Goal: Use online tool/utility: Utilize a website feature to perform a specific function

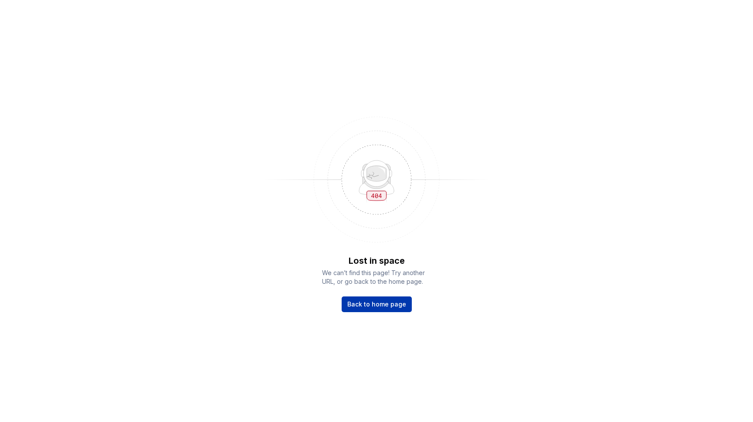
click at [375, 304] on span "Back to home page" at bounding box center [376, 304] width 59 height 9
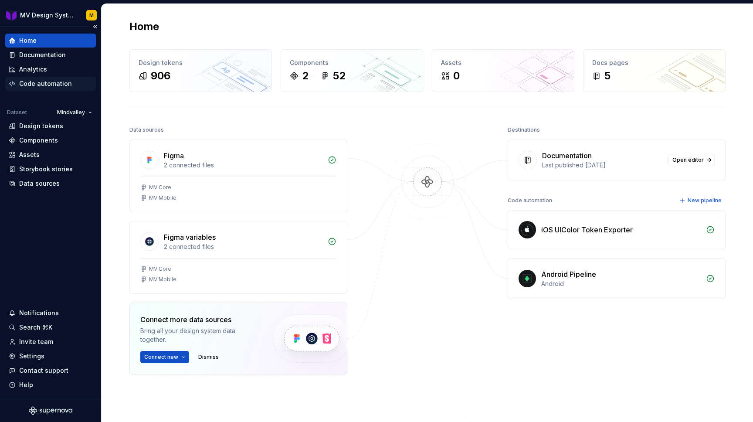
click at [54, 84] on div "Code automation" at bounding box center [45, 83] width 53 height 9
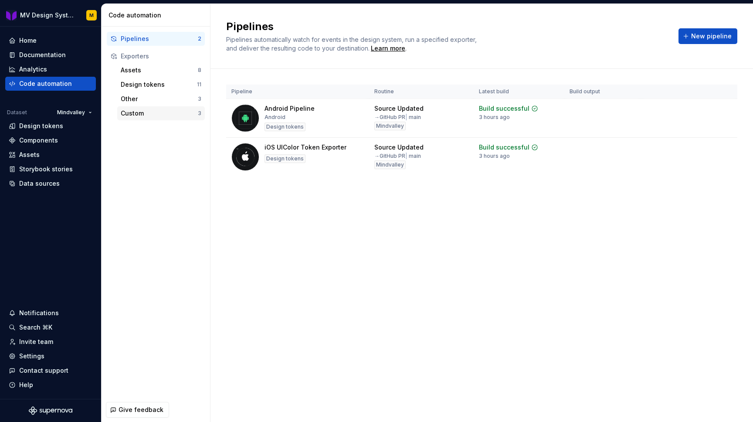
click at [166, 114] on div "Custom" at bounding box center [159, 113] width 77 height 9
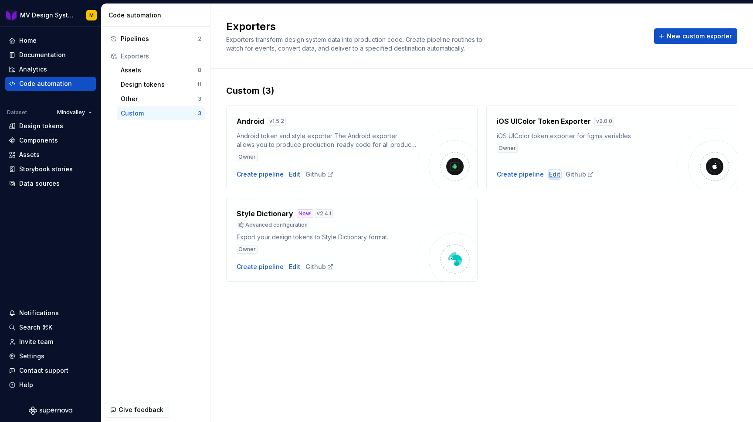
click at [553, 173] on div "Edit" at bounding box center [554, 174] width 11 height 9
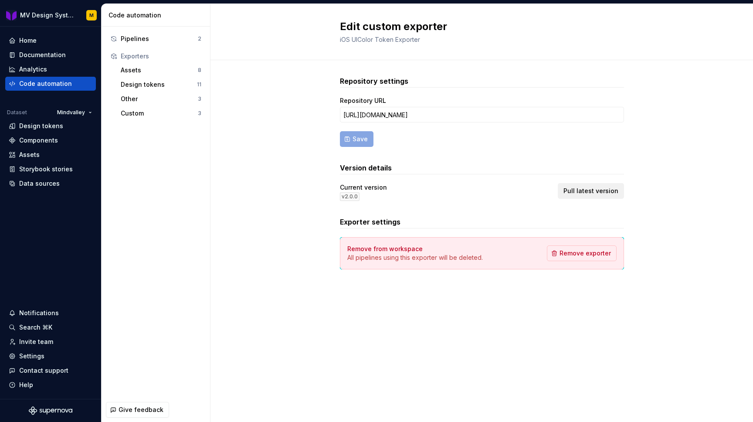
click at [589, 190] on span "Pull latest version" at bounding box center [590, 190] width 55 height 9
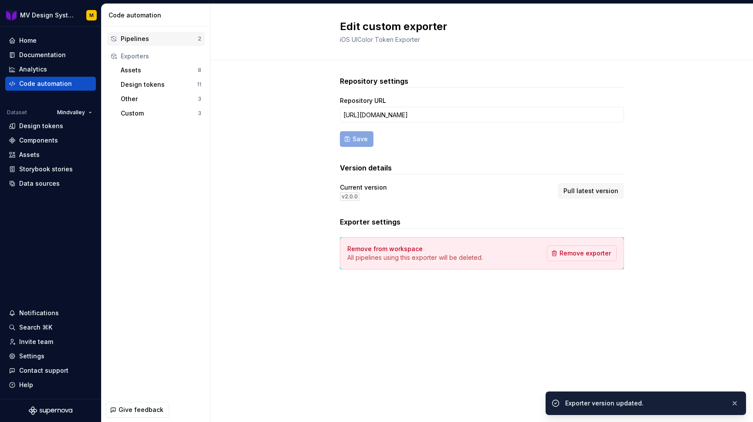
click at [152, 40] on div "Pipelines" at bounding box center [159, 38] width 77 height 9
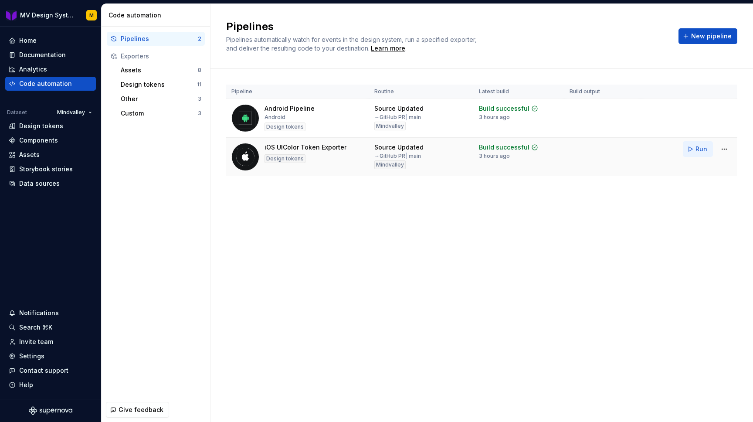
click at [698, 149] on span "Run" at bounding box center [701, 149] width 12 height 9
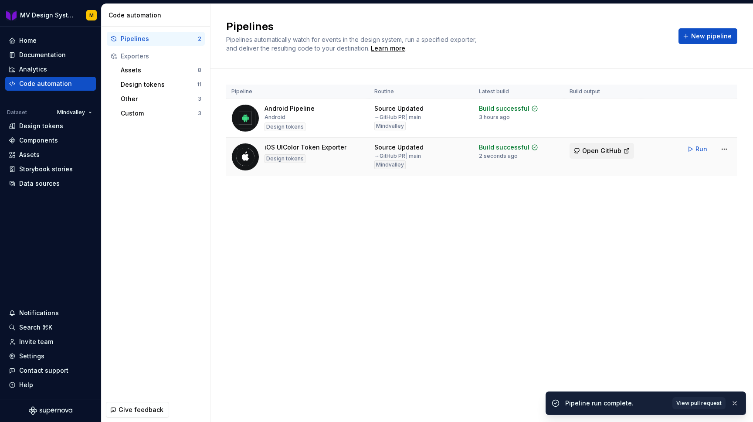
click at [600, 148] on span "Open GitHub" at bounding box center [601, 150] width 39 height 9
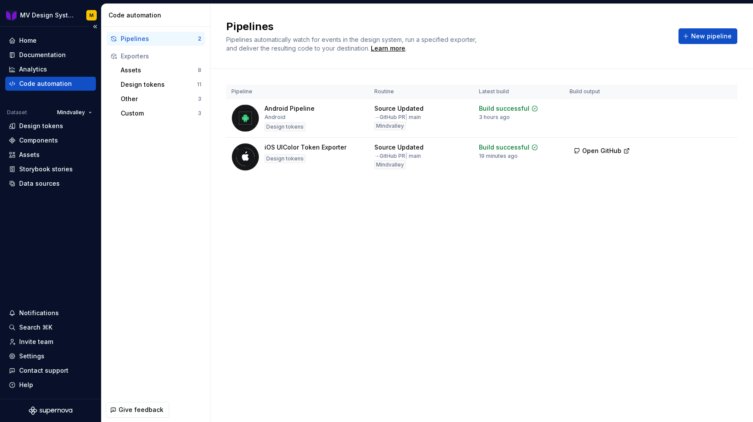
click at [56, 82] on div "Code automation" at bounding box center [45, 83] width 53 height 9
click at [153, 119] on div "Custom 3" at bounding box center [161, 113] width 88 height 14
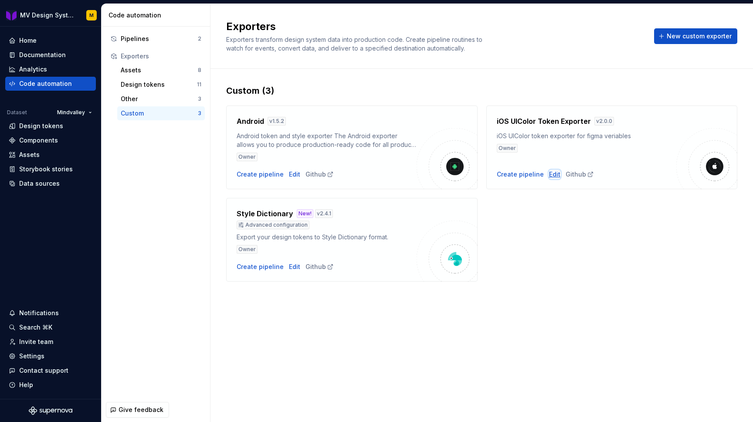
click at [551, 173] on div "Edit" at bounding box center [554, 174] width 11 height 9
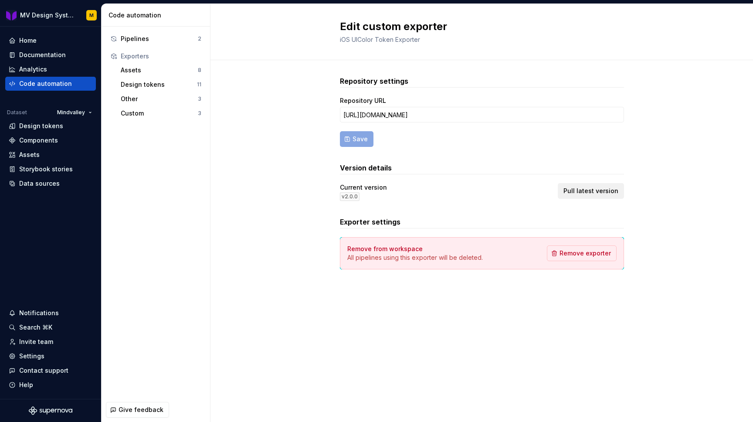
click at [594, 196] on button "Pull latest version" at bounding box center [591, 191] width 66 height 16
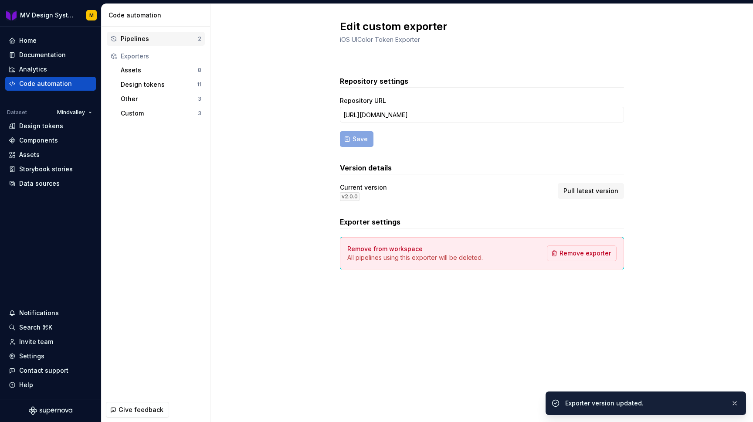
click at [151, 40] on div "Pipelines" at bounding box center [159, 38] width 77 height 9
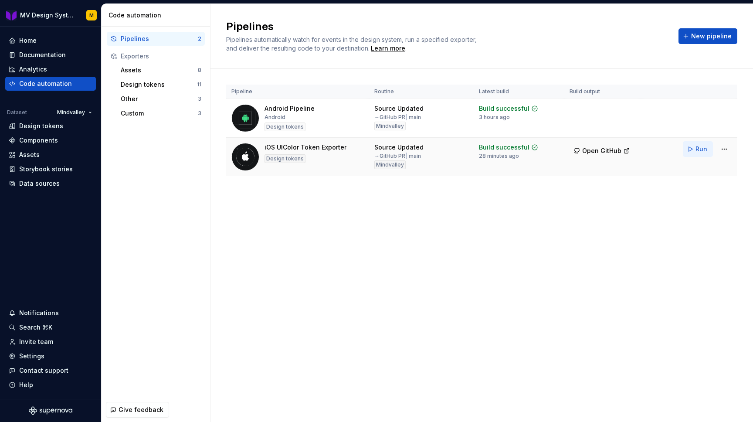
click at [697, 148] on span "Run" at bounding box center [701, 149] width 12 height 9
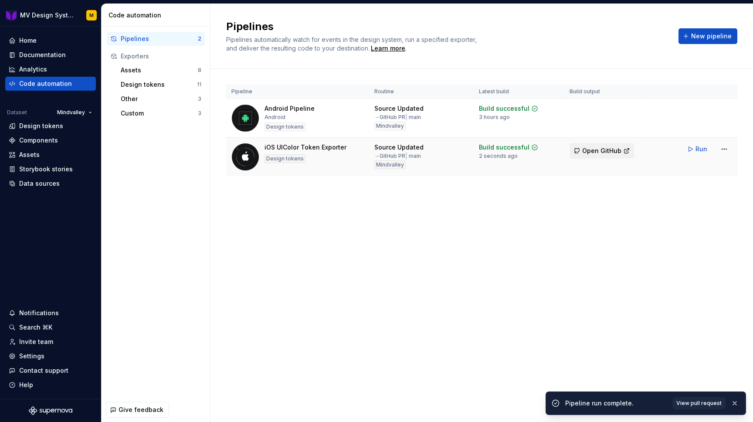
click at [608, 149] on span "Open GitHub" at bounding box center [601, 150] width 39 height 9
